Goal: Find contact information: Find contact information

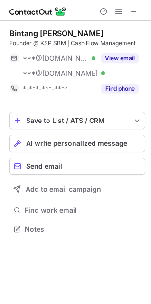
scroll to position [222, 151]
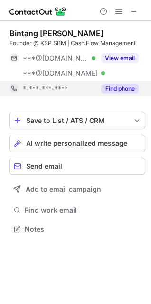
click at [130, 90] on button "Find phone" at bounding box center [120, 89] width 38 height 10
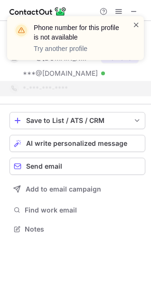
click at [134, 22] on span at bounding box center [137, 25] width 8 height 10
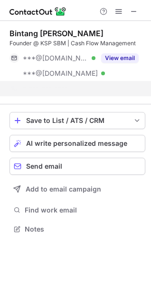
scroll to position [207, 151]
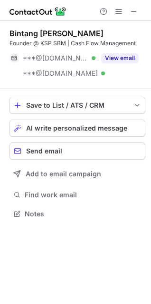
click at [118, 56] on button "View email" at bounding box center [120, 58] width 38 height 10
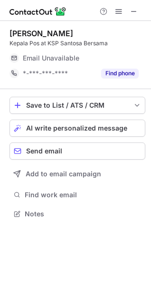
scroll to position [207, 151]
click at [138, 14] on span at bounding box center [134, 12] width 8 height 8
